Goal: Information Seeking & Learning: Learn about a topic

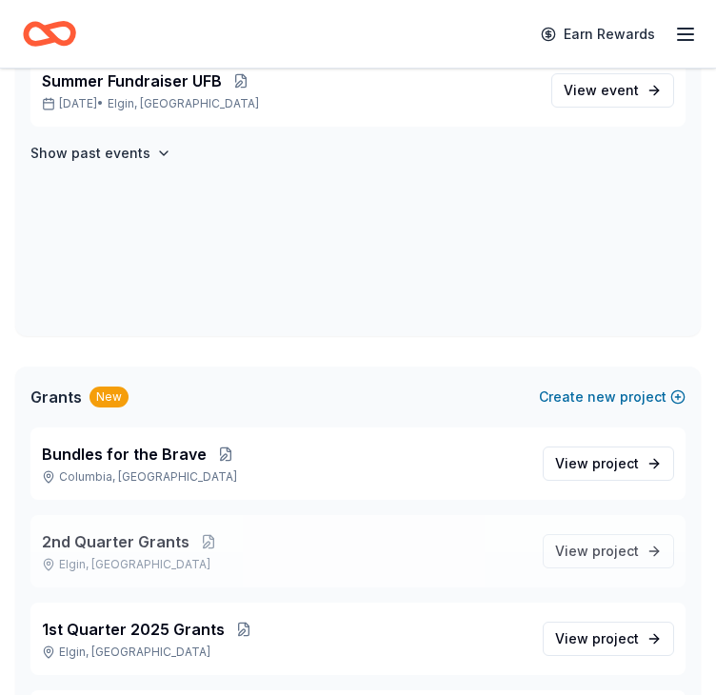
scroll to position [190, 0]
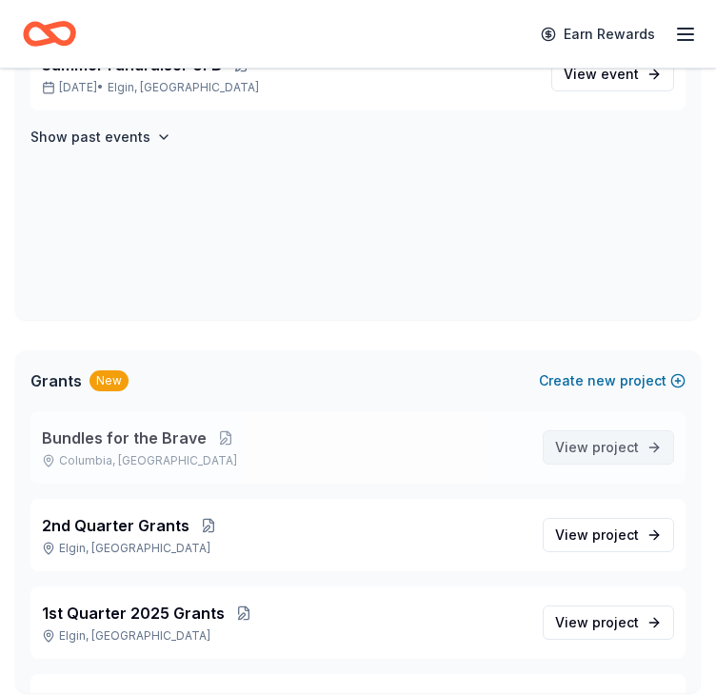
click at [568, 446] on span "View project" at bounding box center [597, 447] width 84 height 23
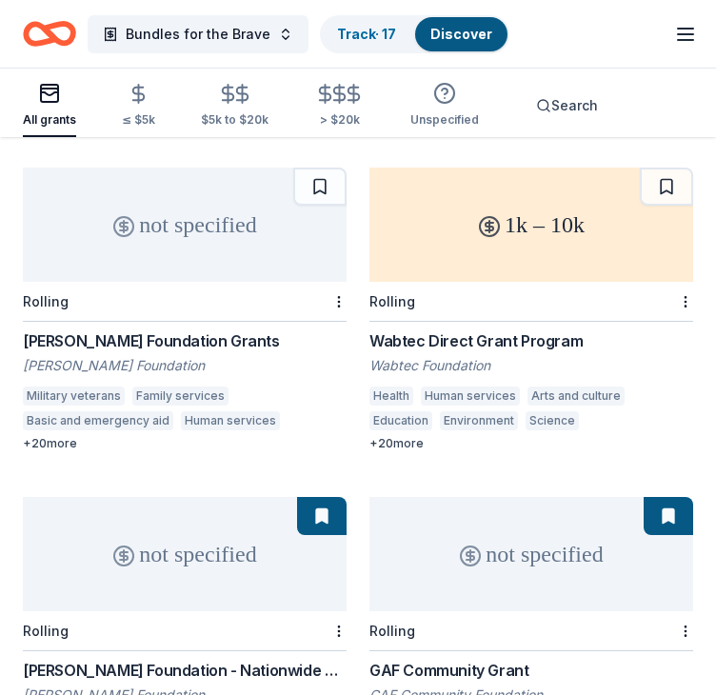
scroll to position [1142, 0]
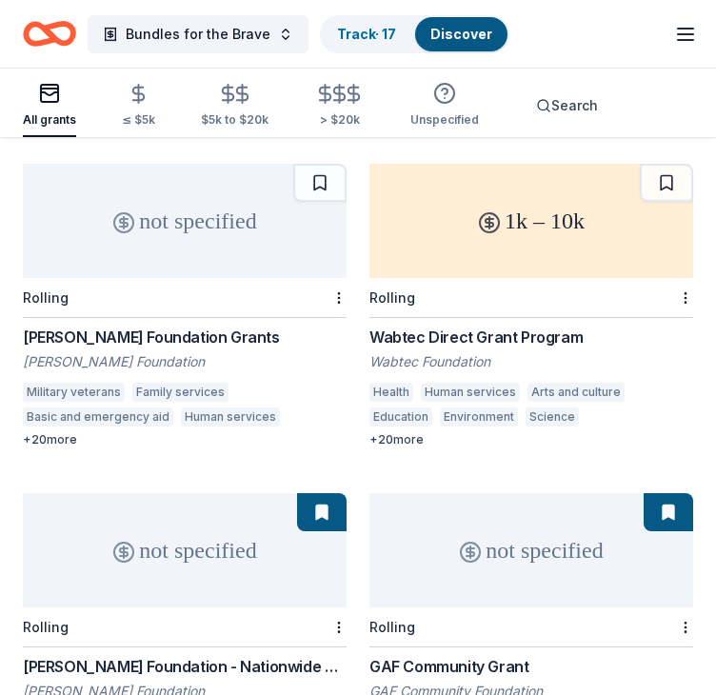
click at [140, 335] on div "Levine Foundation Grants" at bounding box center [185, 336] width 324 height 23
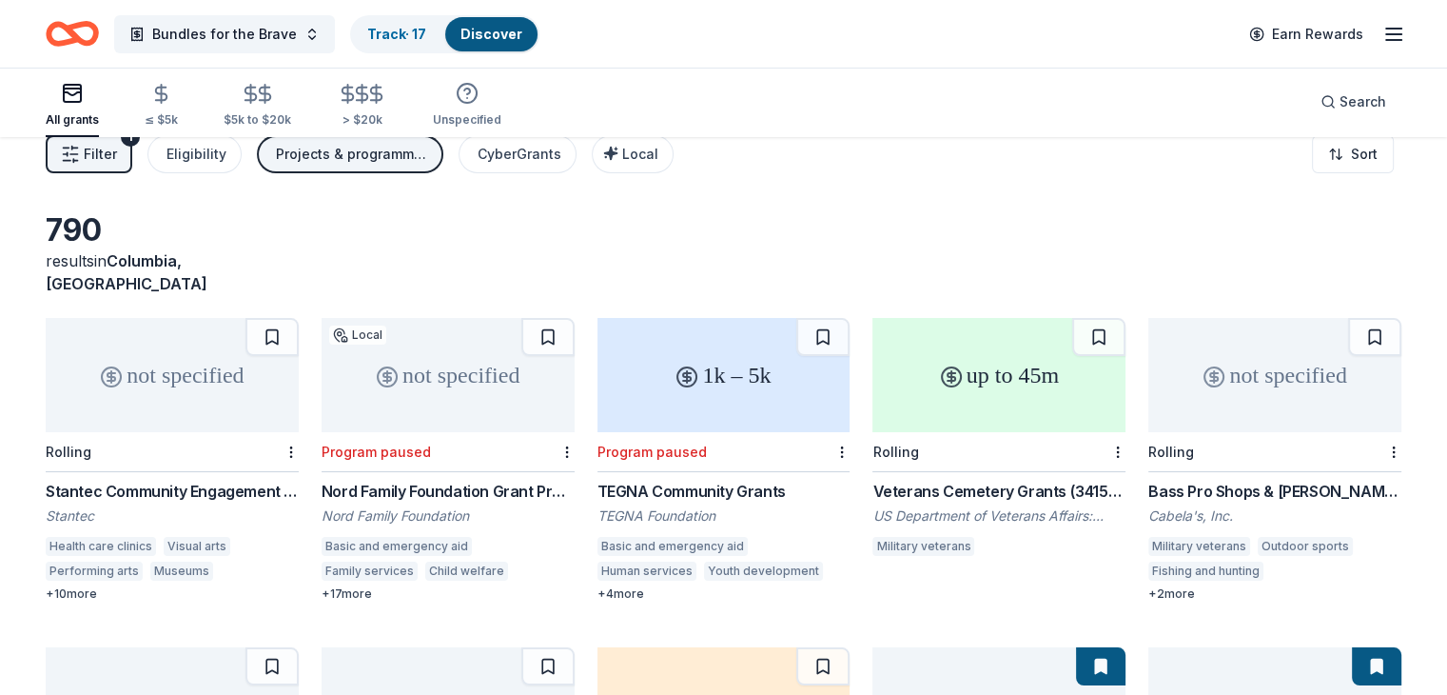
scroll to position [0, 0]
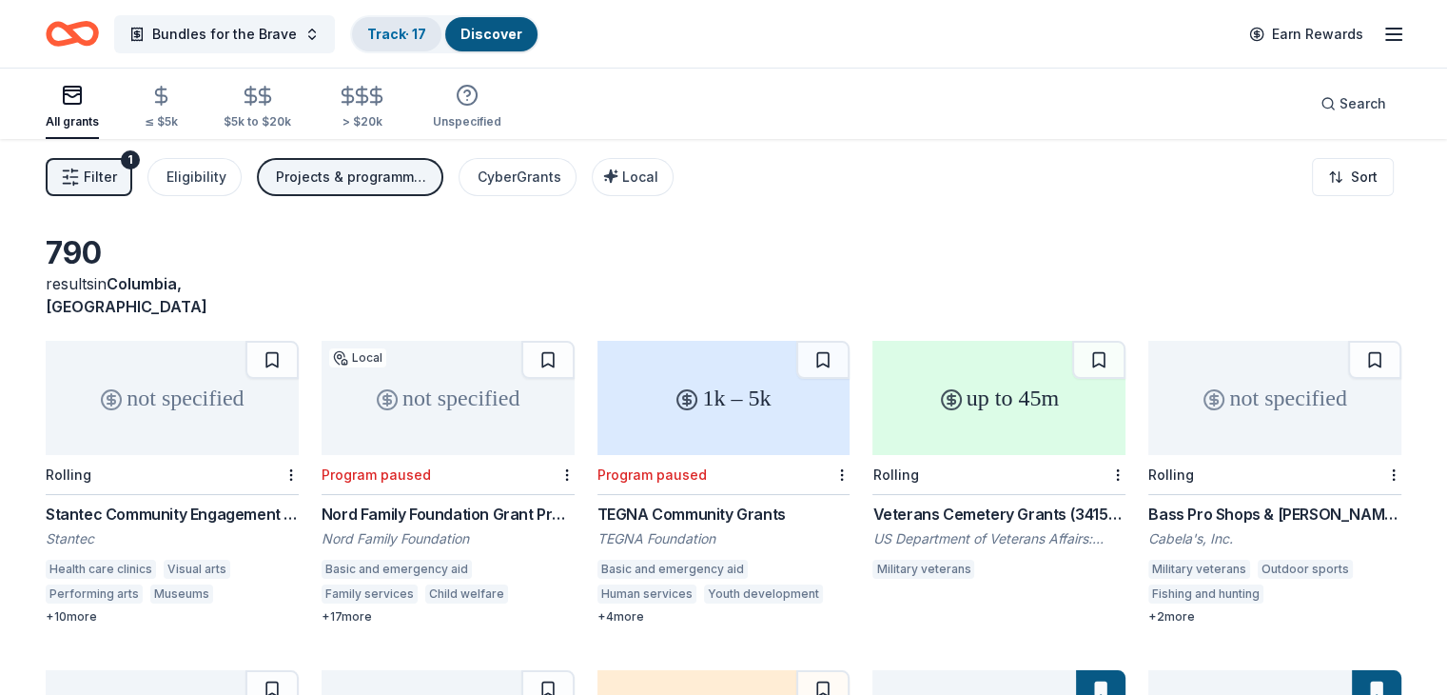
click at [408, 39] on link "Track · 17" at bounding box center [396, 34] width 59 height 16
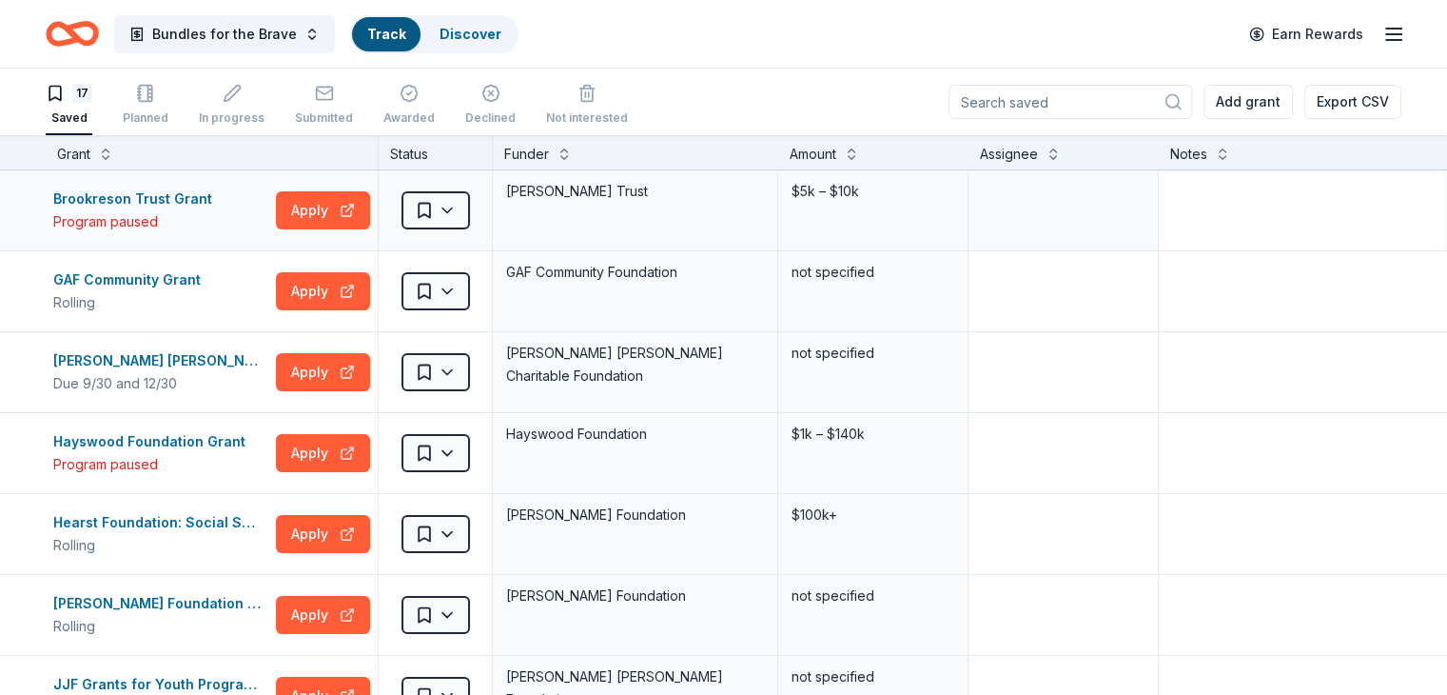
drag, startPoint x: 1391, startPoint y: 151, endPoint x: 1363, endPoint y: 169, distance: 33.8
click at [715, 311] on textarea at bounding box center [1302, 291] width 282 height 76
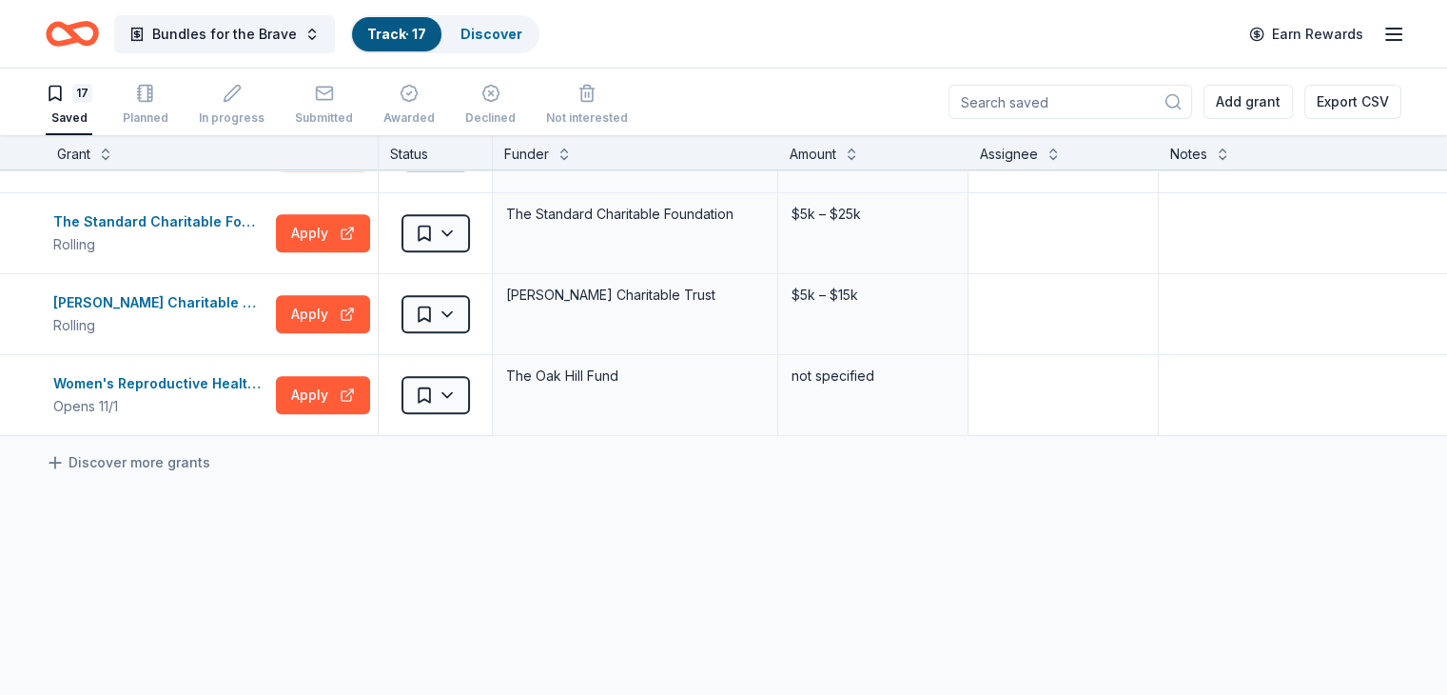
scroll to position [1218, 0]
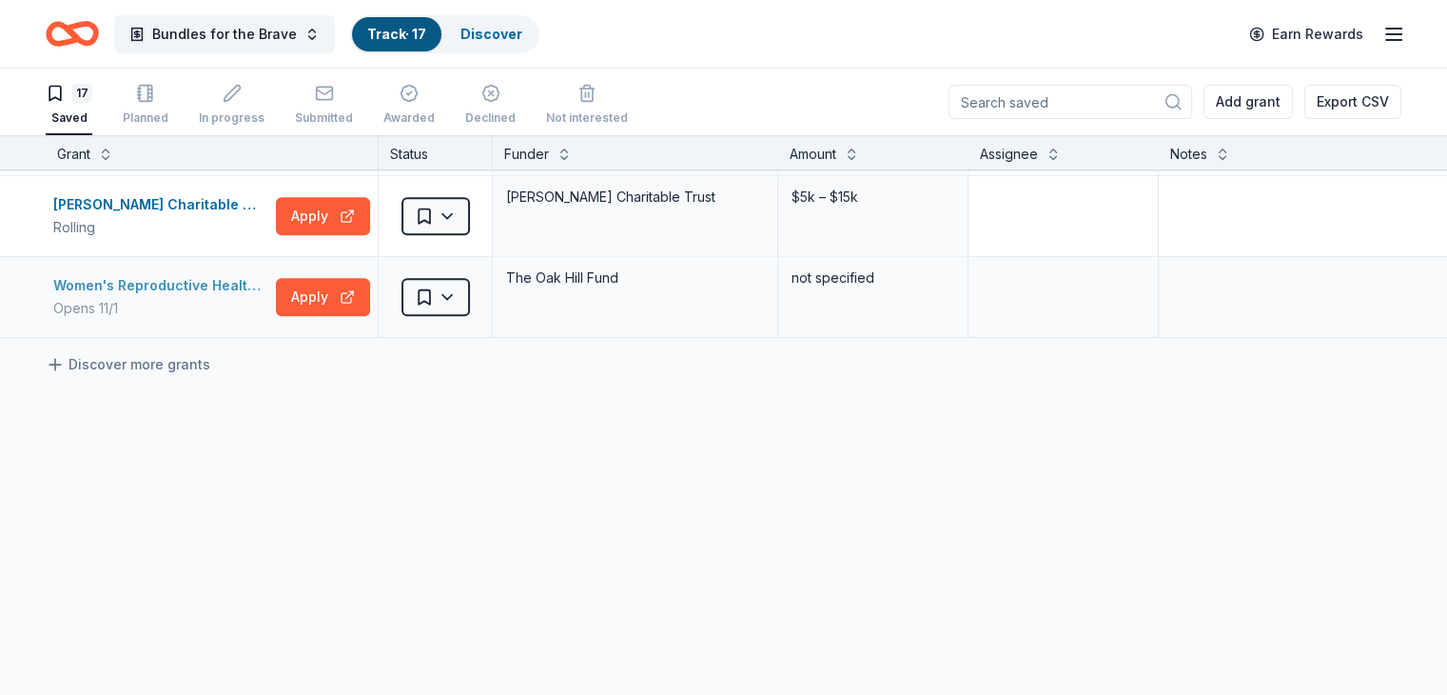
click at [226, 275] on div "Women's Reproductive Health, Rights, & Justice Grant" at bounding box center [160, 285] width 215 height 23
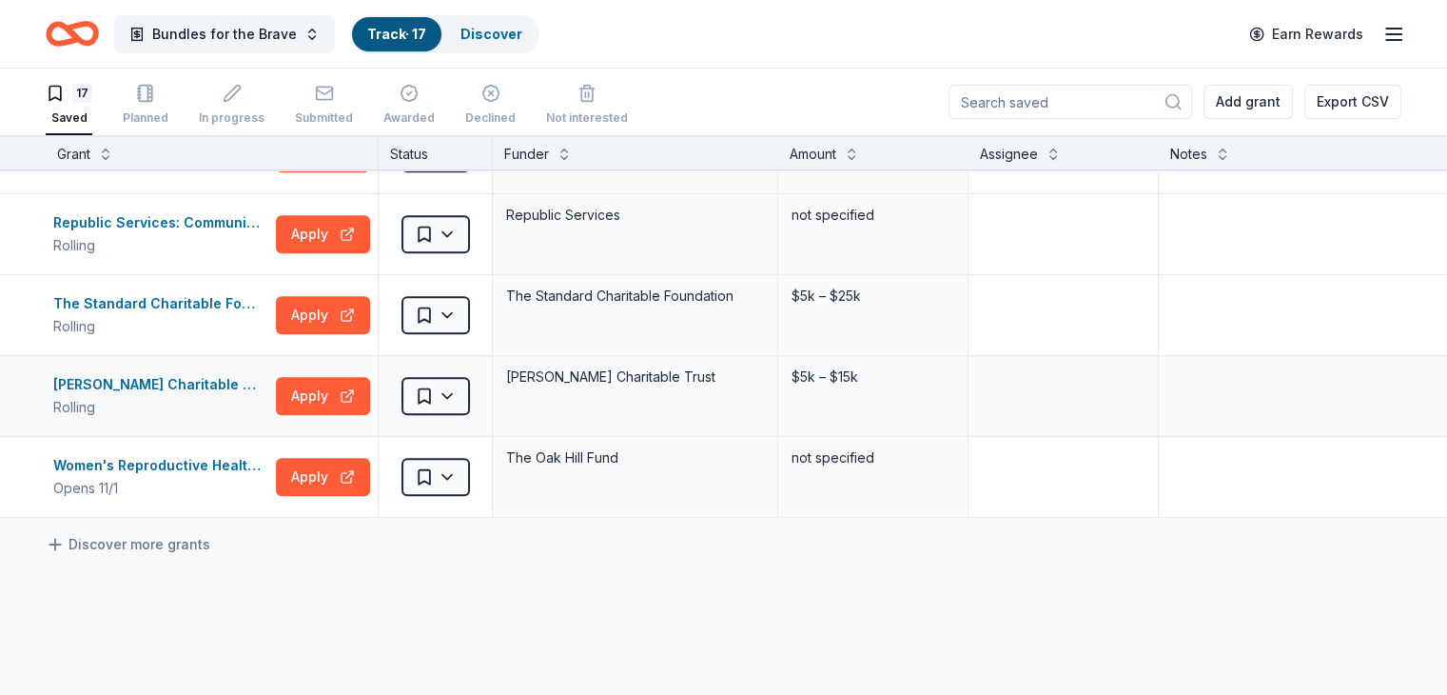
scroll to position [1028, 0]
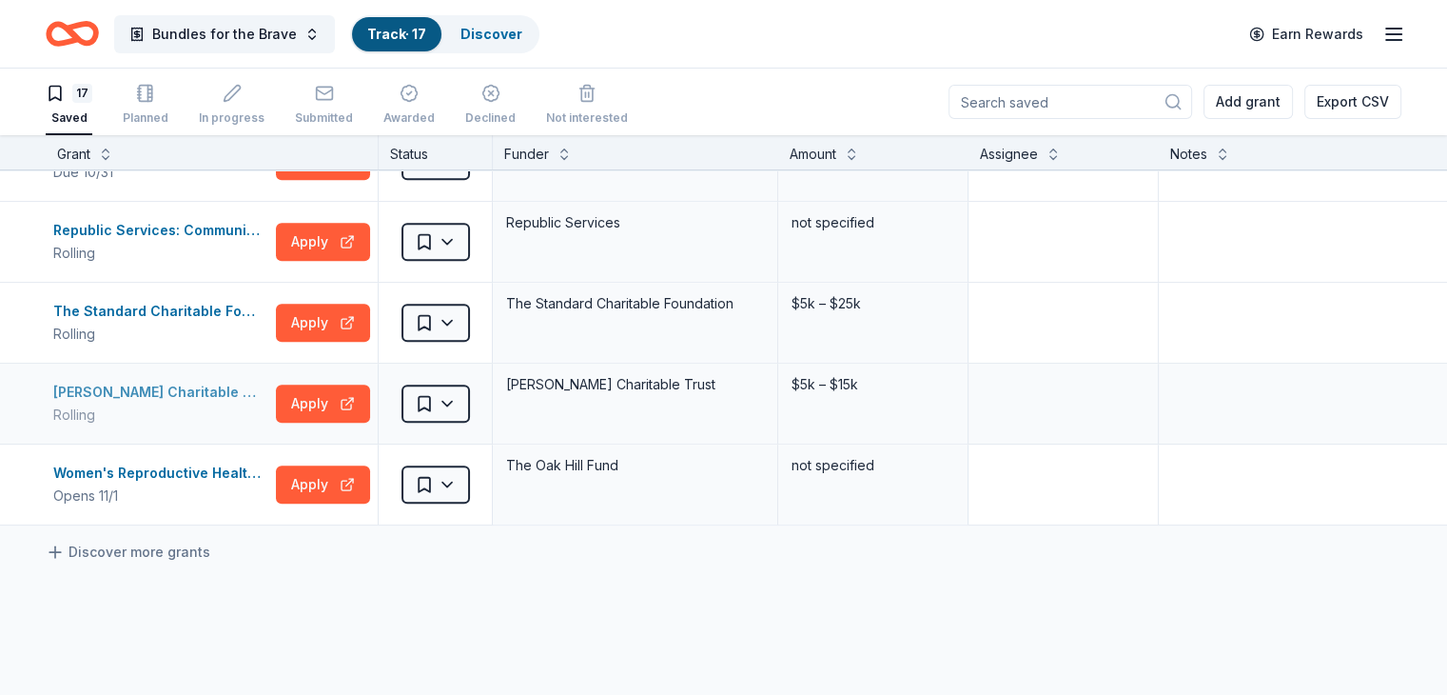
click at [194, 384] on div "[PERSON_NAME] Charitable Trust Grant" at bounding box center [160, 392] width 215 height 23
click at [715, 43] on icon "button" at bounding box center [1394, 34] width 23 height 23
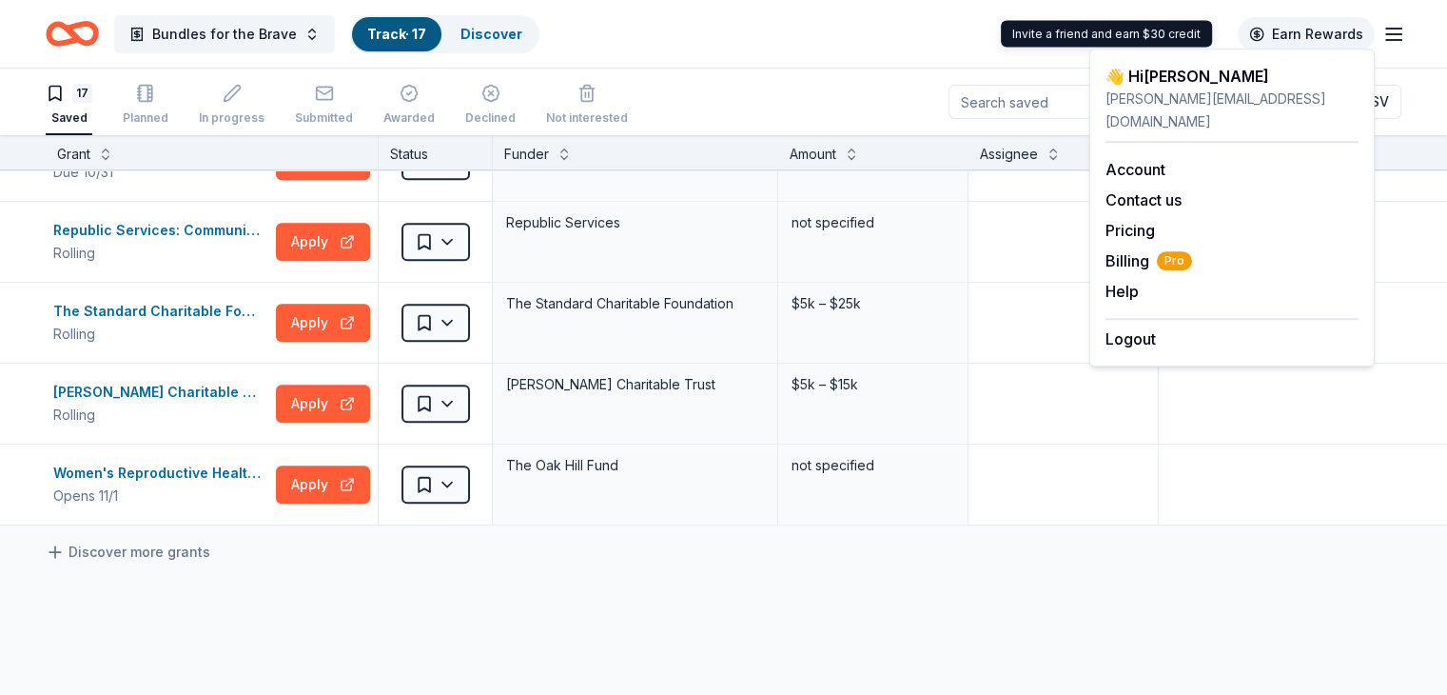
click at [715, 30] on link "Earn Rewards" at bounding box center [1306, 34] width 137 height 34
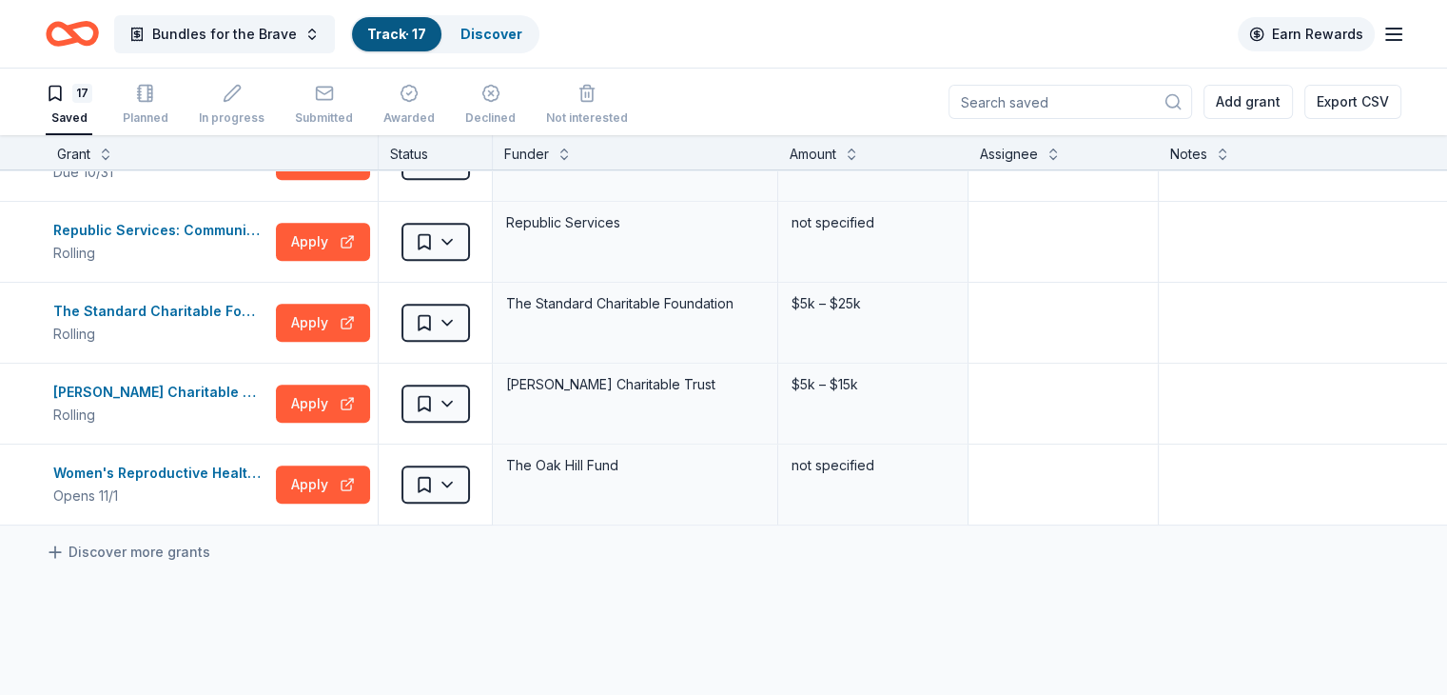
click at [715, 30] on link "Earn Rewards" at bounding box center [1306, 34] width 137 height 34
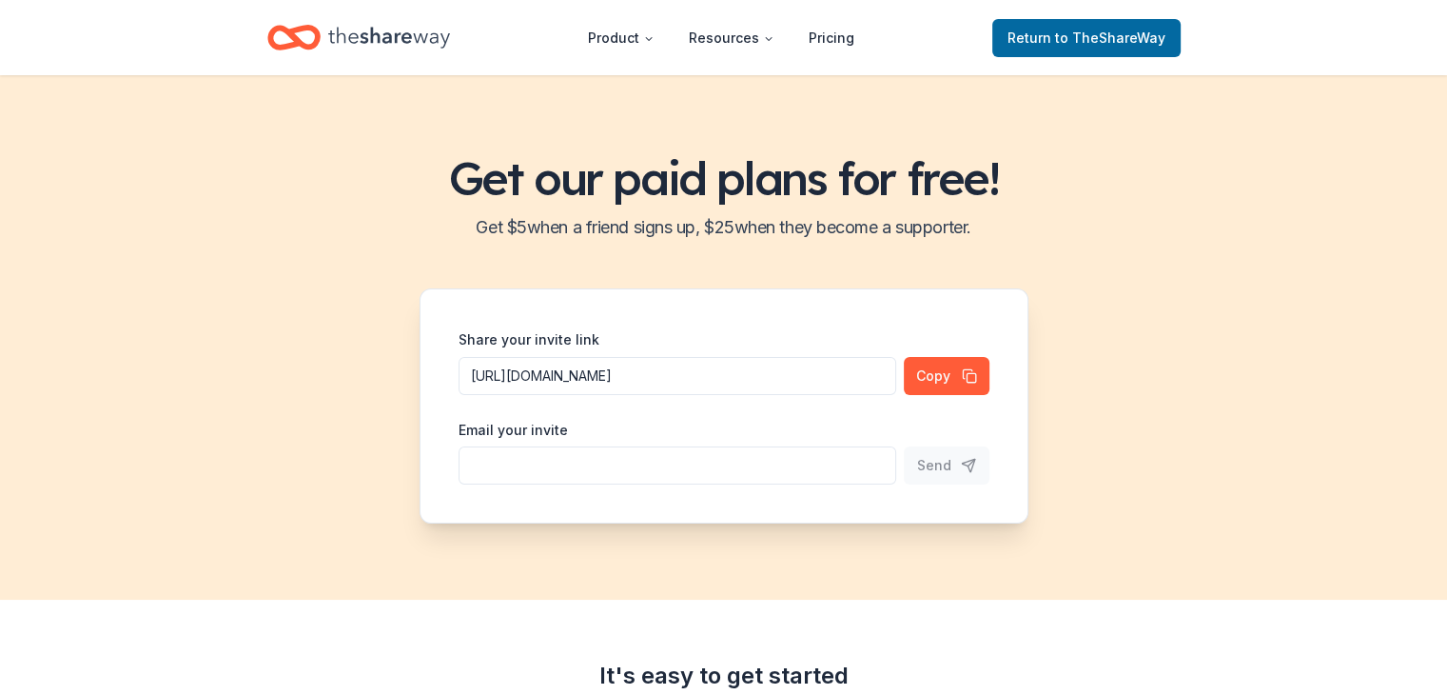
click at [388, 46] on icon "Home" at bounding box center [389, 37] width 122 height 39
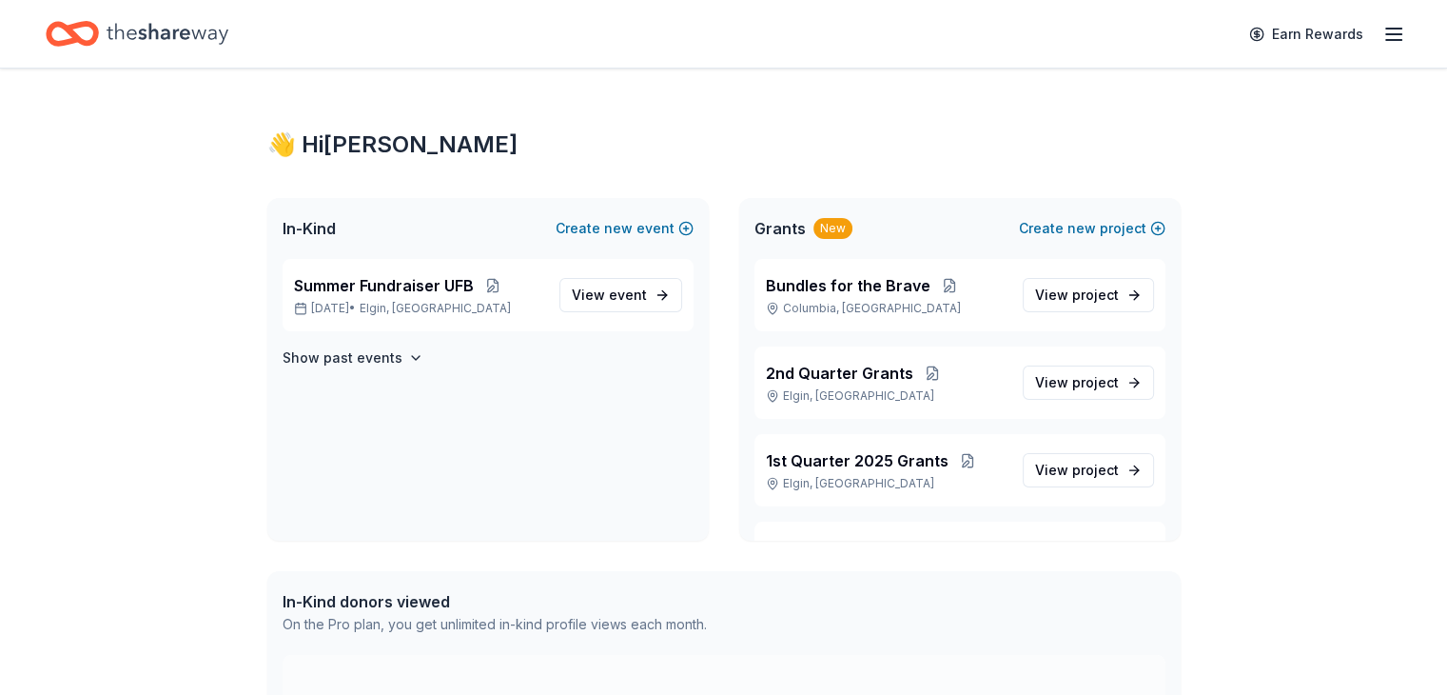
click at [715, 30] on icon "button" at bounding box center [1394, 34] width 23 height 23
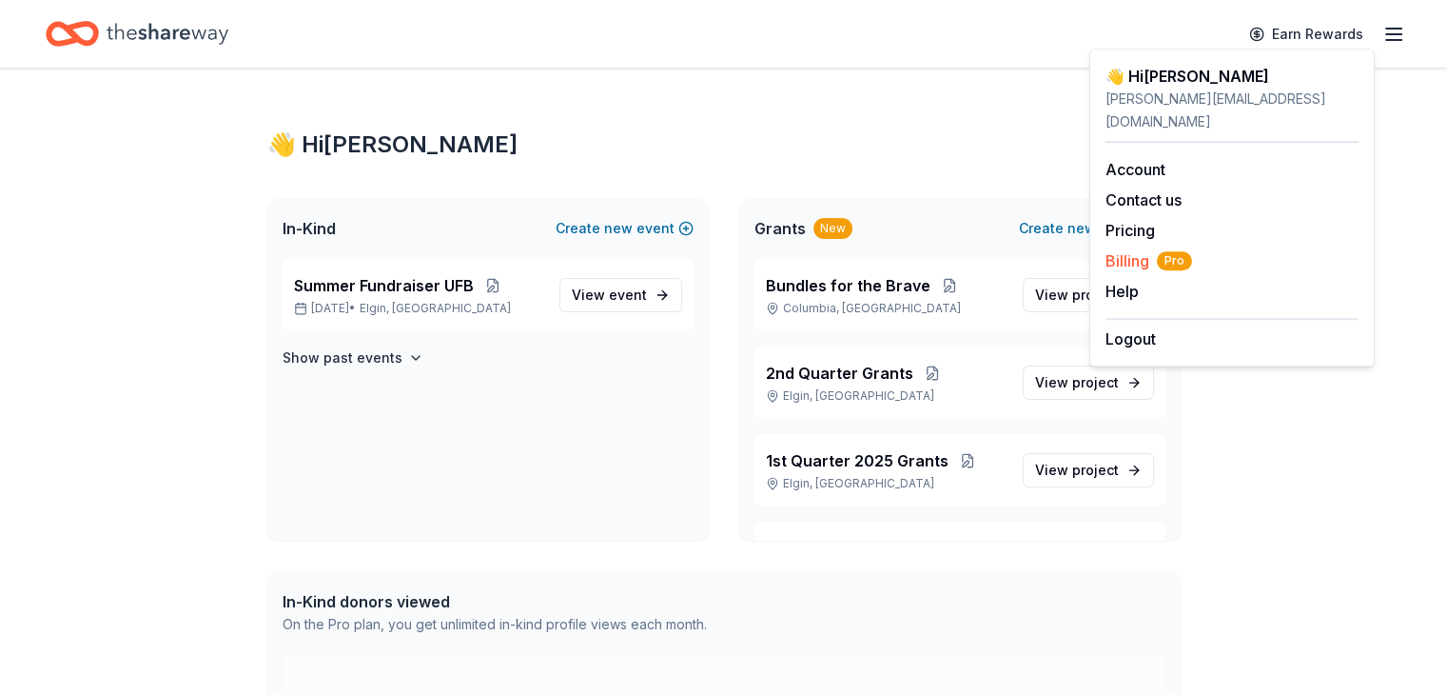
click at [715, 249] on span "Billing Pro" at bounding box center [1149, 260] width 87 height 23
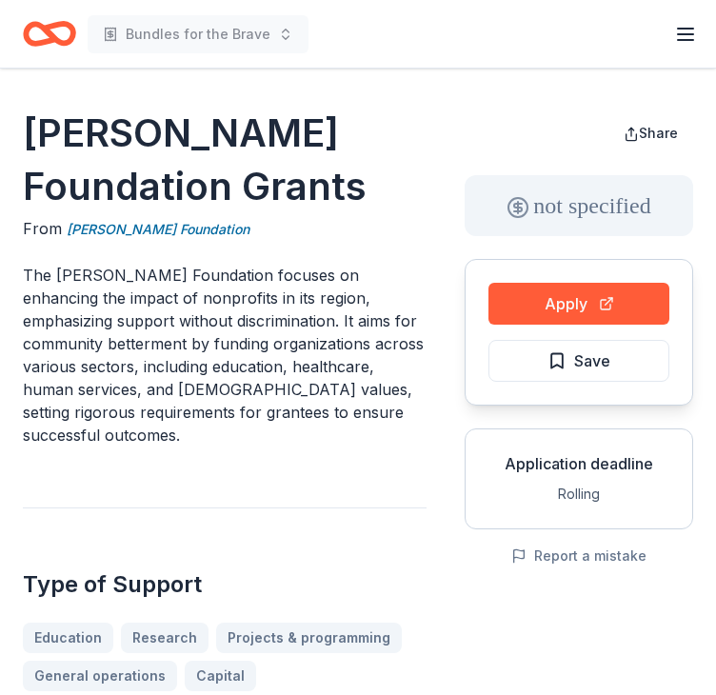
drag, startPoint x: 27, startPoint y: 132, endPoint x: 263, endPoint y: 155, distance: 237.1
click at [263, 155] on h1 "[PERSON_NAME] Foundation Grants" at bounding box center [224, 160] width 403 height 107
click at [274, 139] on h1 "Levine Foundation Grants" at bounding box center [224, 160] width 403 height 107
click at [274, 139] on h1 "[PERSON_NAME] Foundation Grants" at bounding box center [224, 160] width 403 height 107
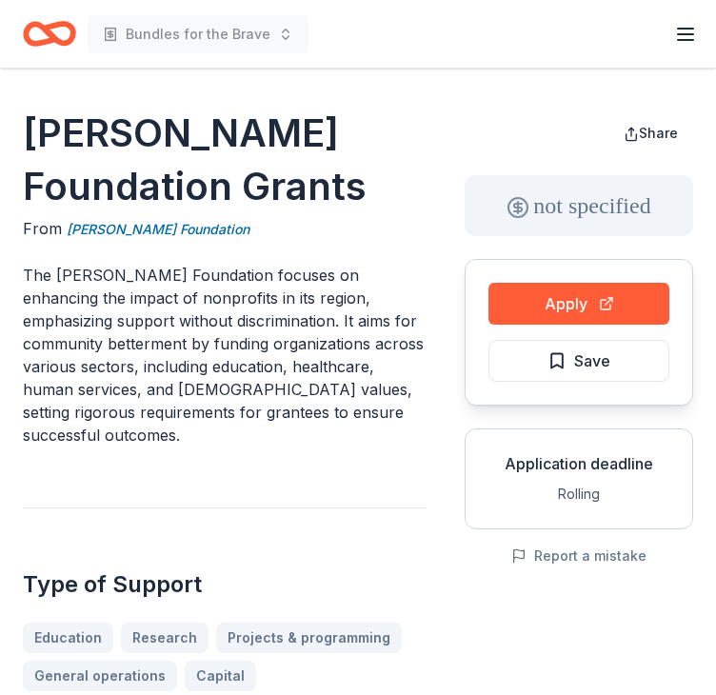
click at [274, 139] on h1 "[PERSON_NAME] Foundation Grants" at bounding box center [224, 160] width 403 height 107
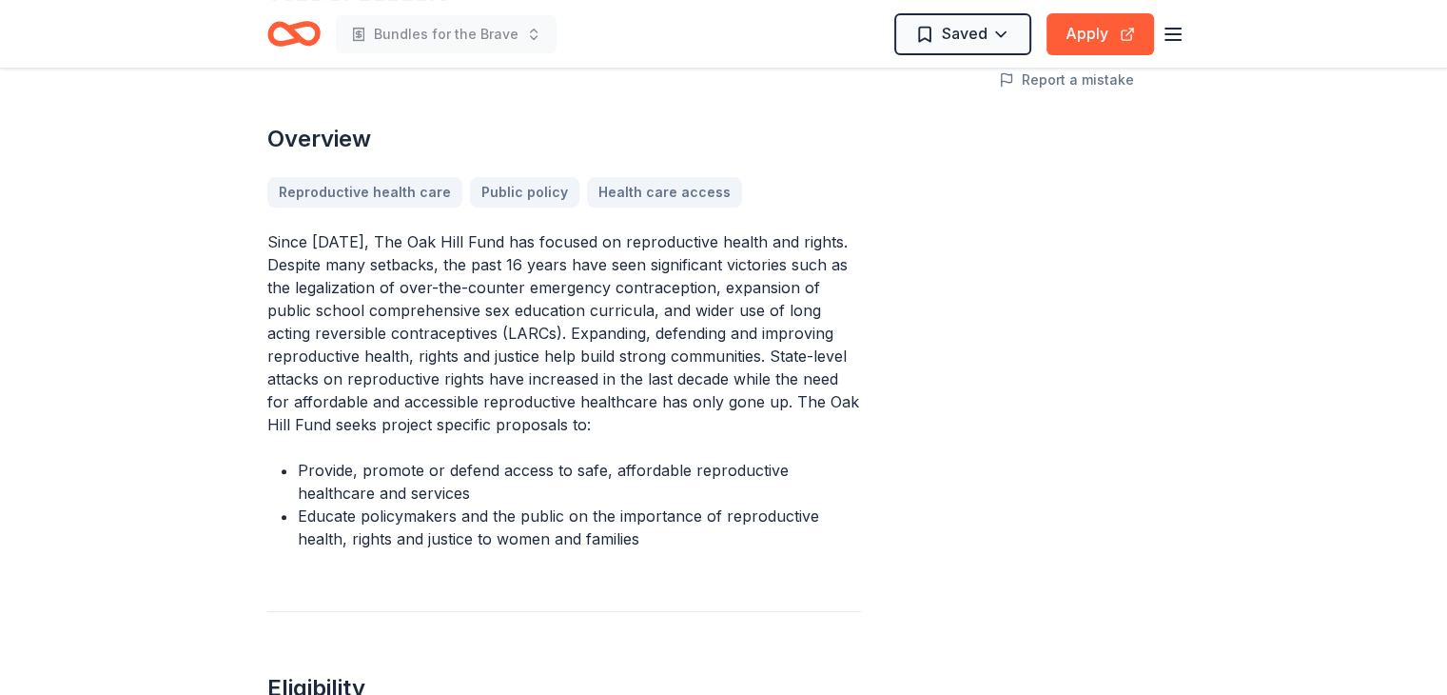
scroll to position [571, 0]
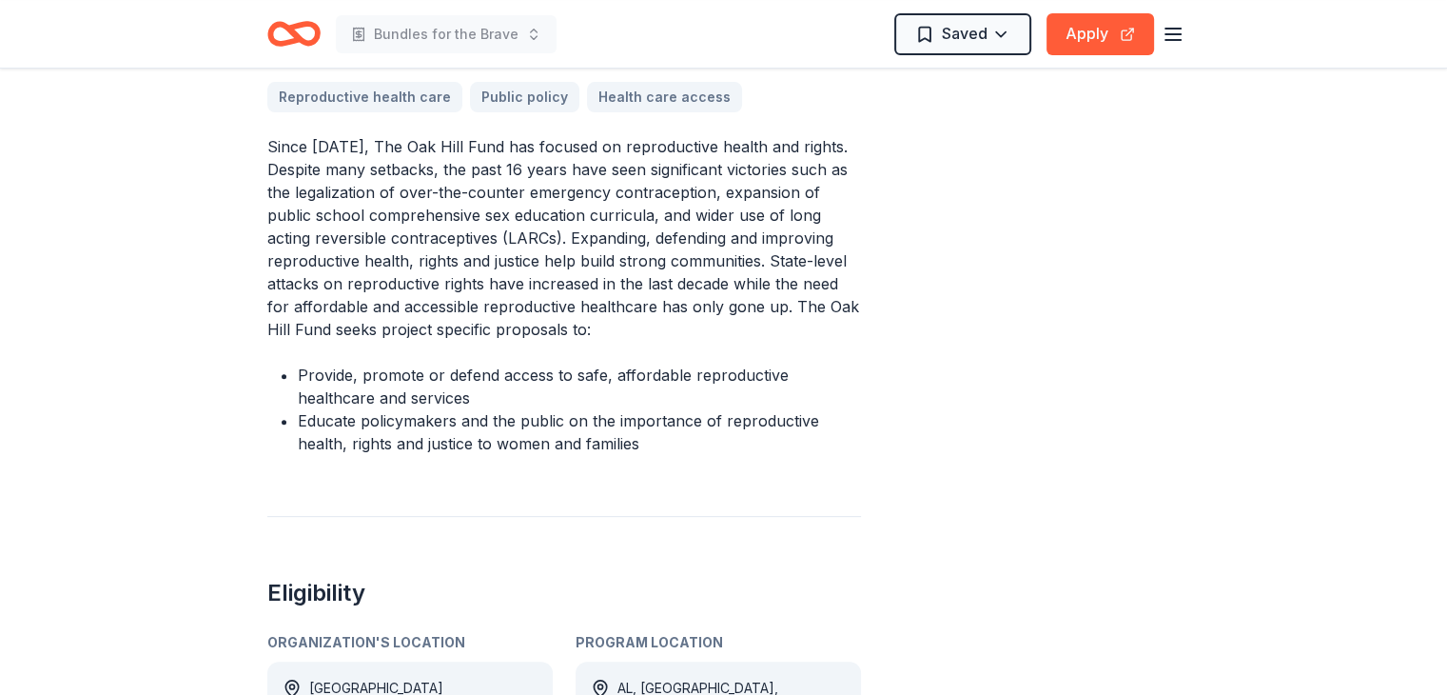
drag, startPoint x: 305, startPoint y: 375, endPoint x: 388, endPoint y: 405, distance: 88.2
click at [388, 405] on li "Provide, promote or defend access to safe, affordable reproductive healthcare a…" at bounding box center [579, 387] width 563 height 46
drag, startPoint x: 662, startPoint y: 451, endPoint x: 346, endPoint y: 397, distance: 320.6
click at [346, 397] on ul "Provide, promote or defend access to safe, affordable reproductive healthcare a…" at bounding box center [564, 409] width 594 height 91
click at [365, 400] on li "Provide, promote or defend access to safe, affordable reproductive healthcare a…" at bounding box center [579, 387] width 563 height 46
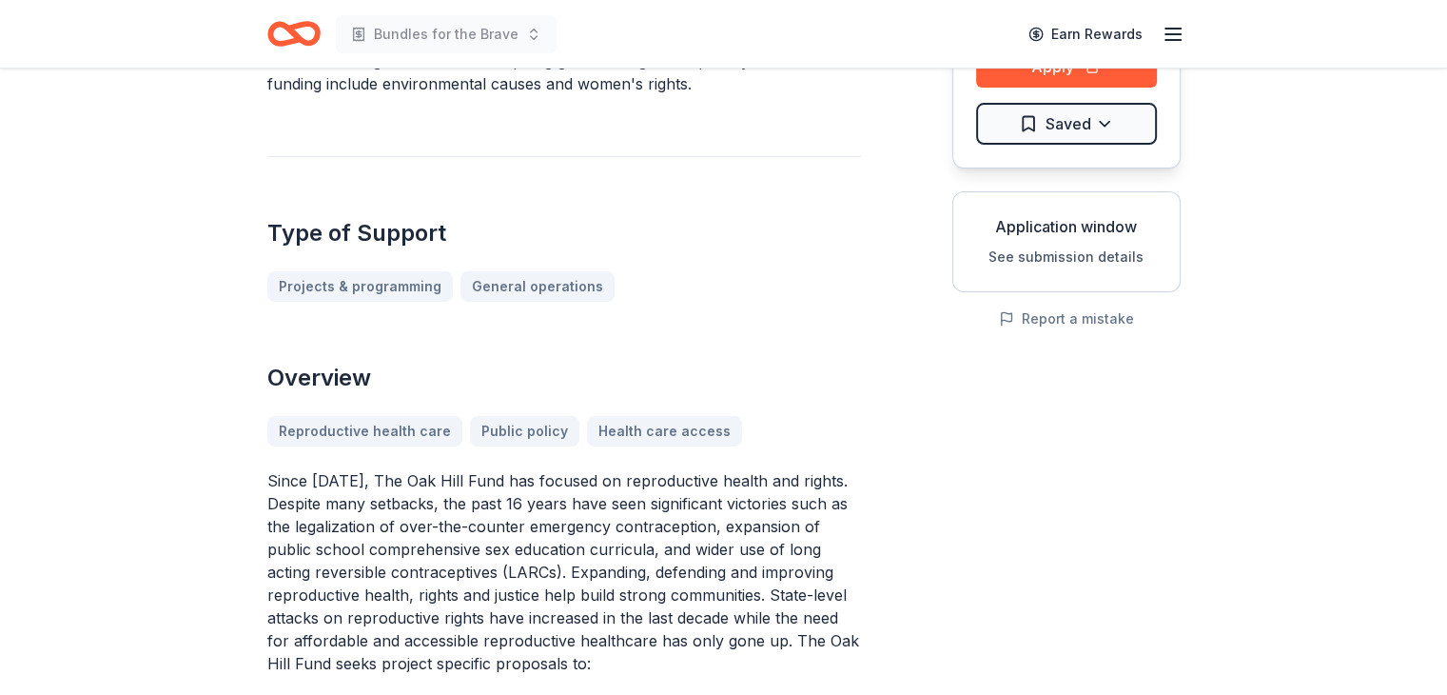
scroll to position [190, 0]
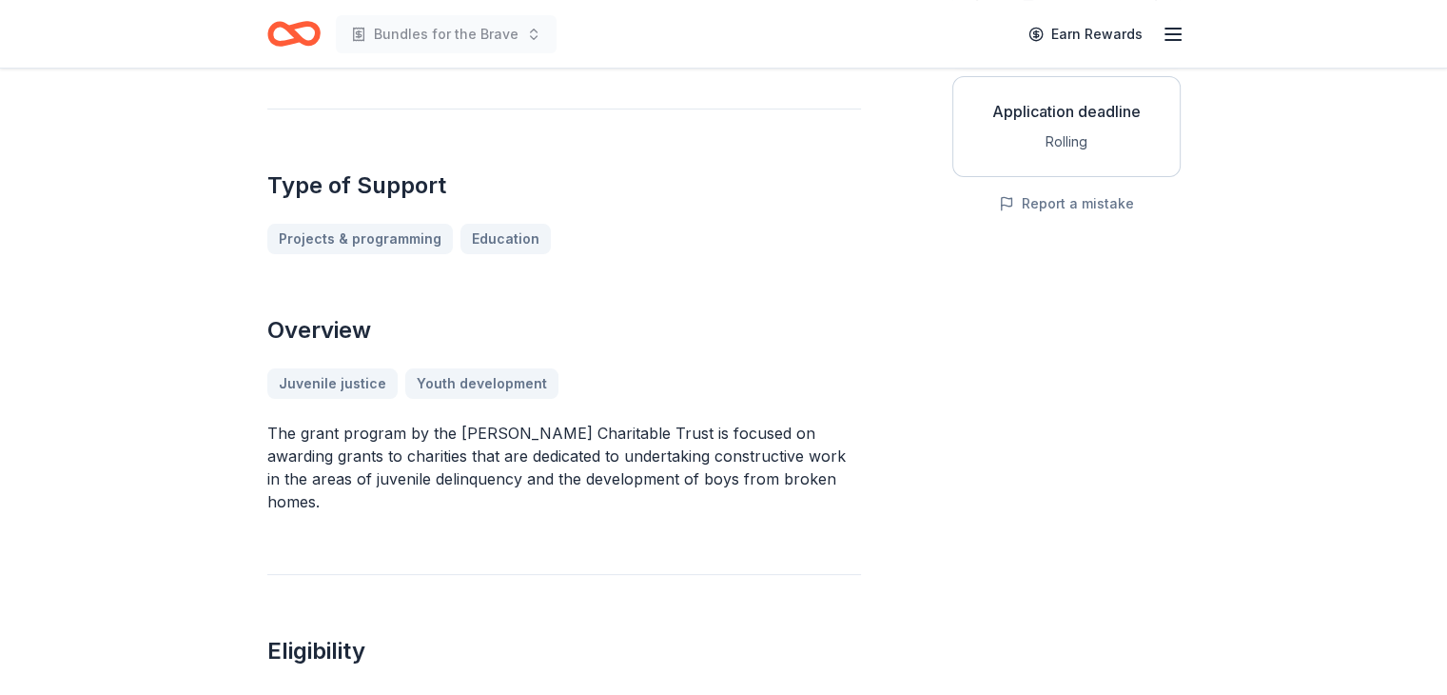
scroll to position [95, 0]
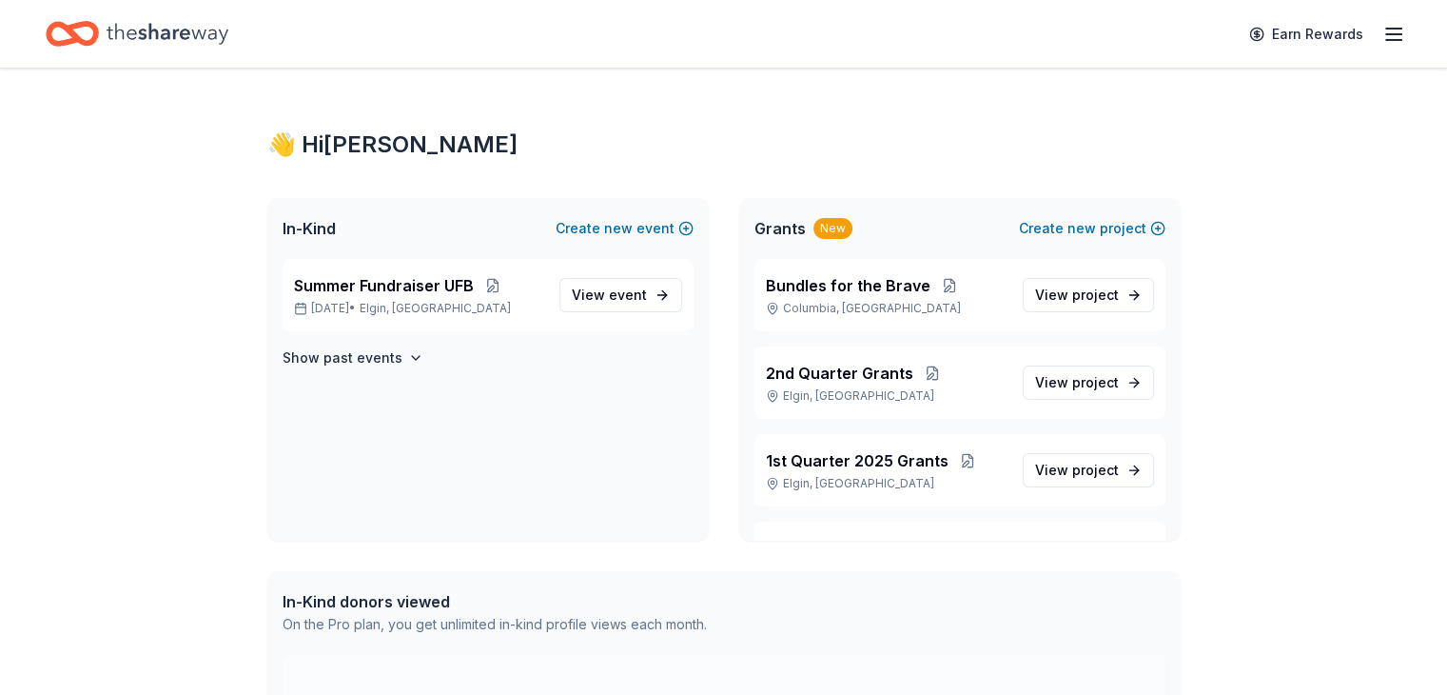
click at [1383, 40] on icon "button" at bounding box center [1394, 34] width 23 height 23
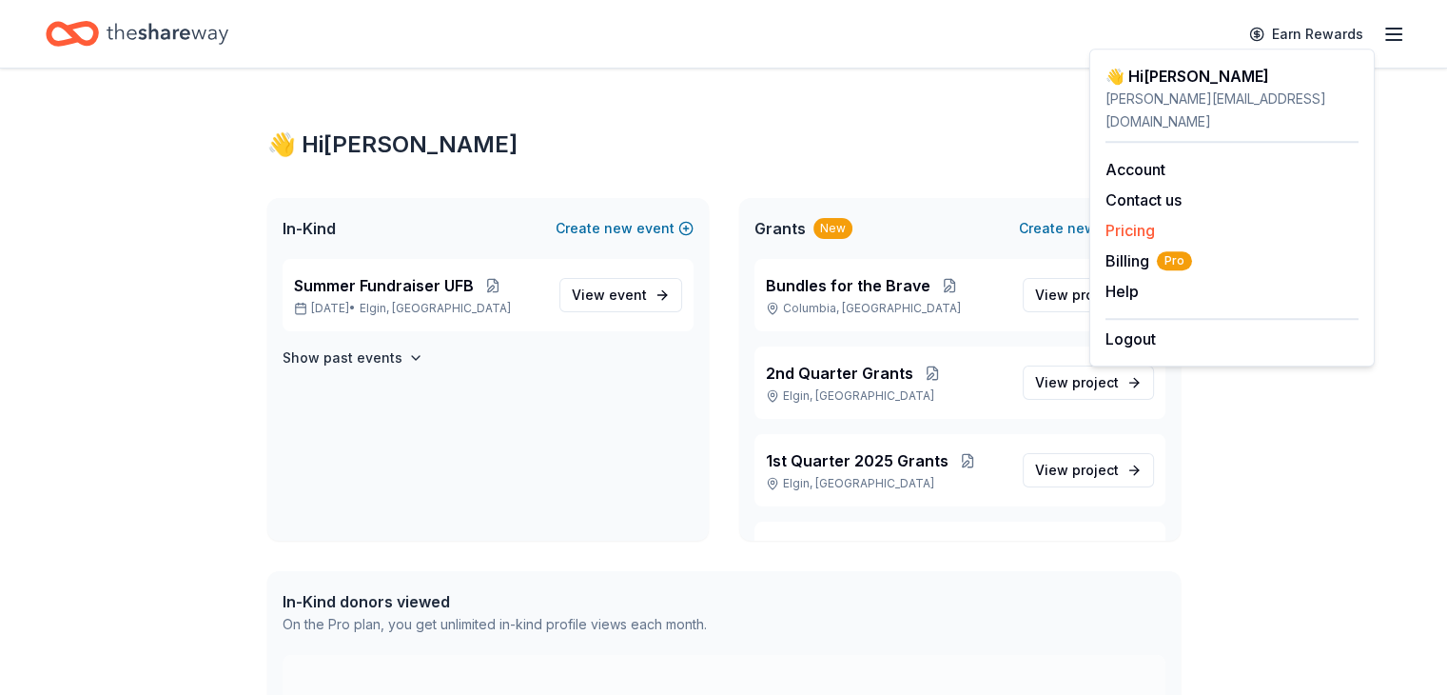
click at [1146, 221] on link "Pricing" at bounding box center [1130, 230] width 49 height 19
click at [1144, 221] on link "Pricing" at bounding box center [1130, 230] width 49 height 19
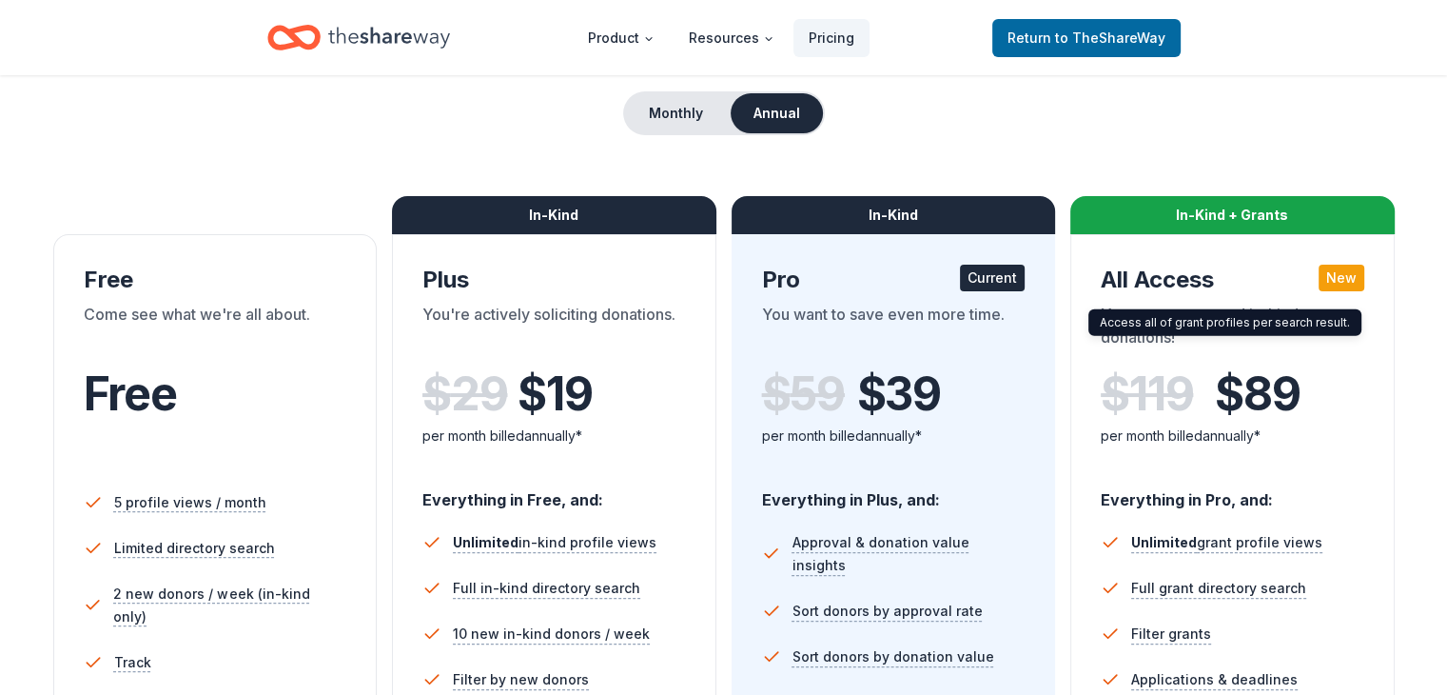
scroll to position [95, 0]
